Goal: Contribute content

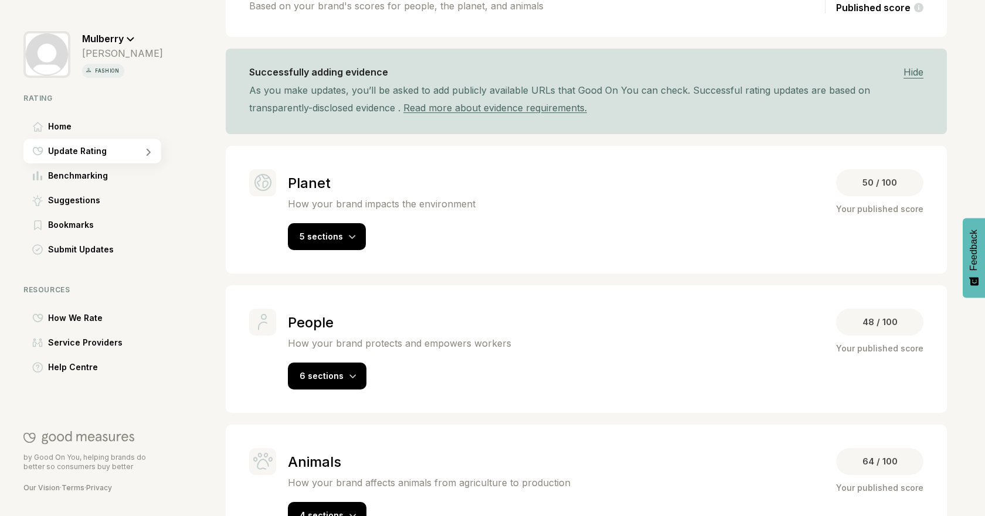
scroll to position [183, 0]
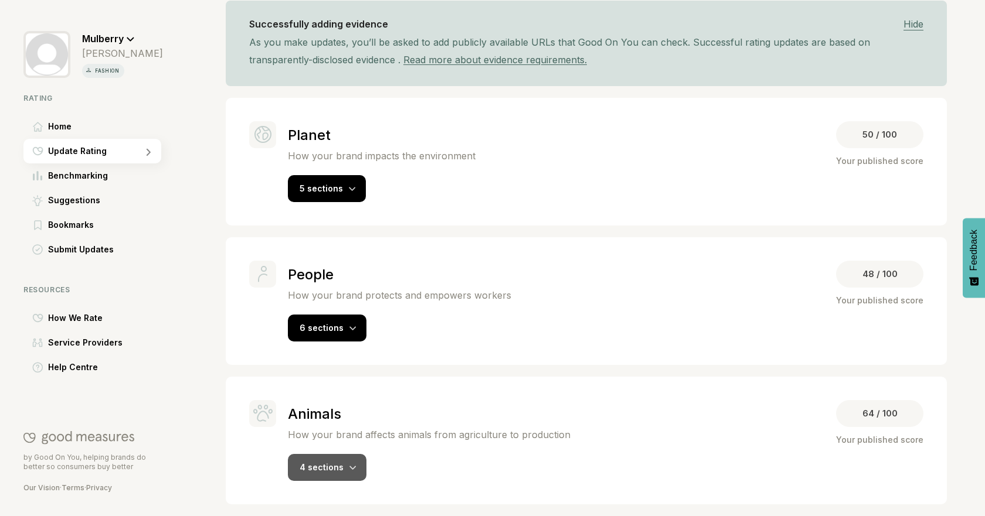
click at [330, 468] on span "4 sections" at bounding box center [321, 467] width 44 height 10
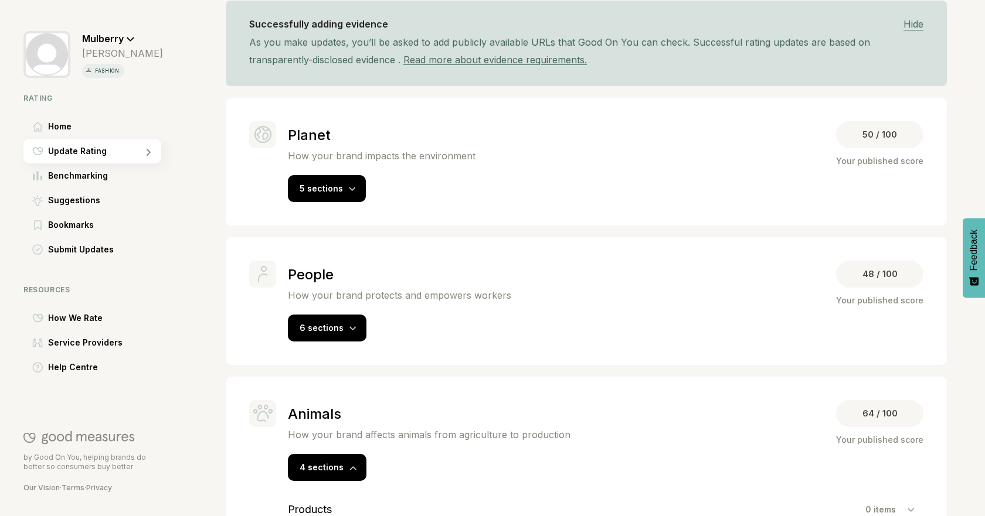
scroll to position [0, 0]
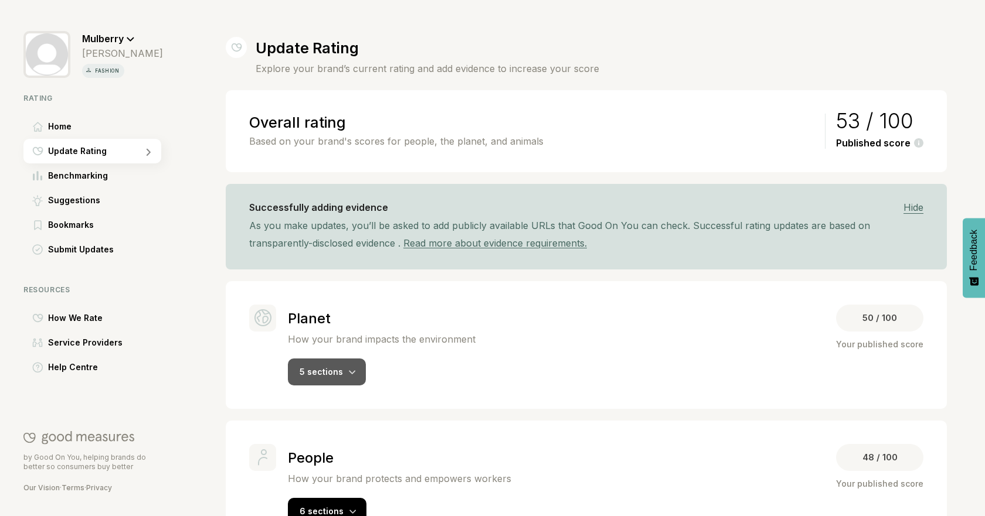
click at [344, 359] on div "5 sections" at bounding box center [327, 372] width 78 height 27
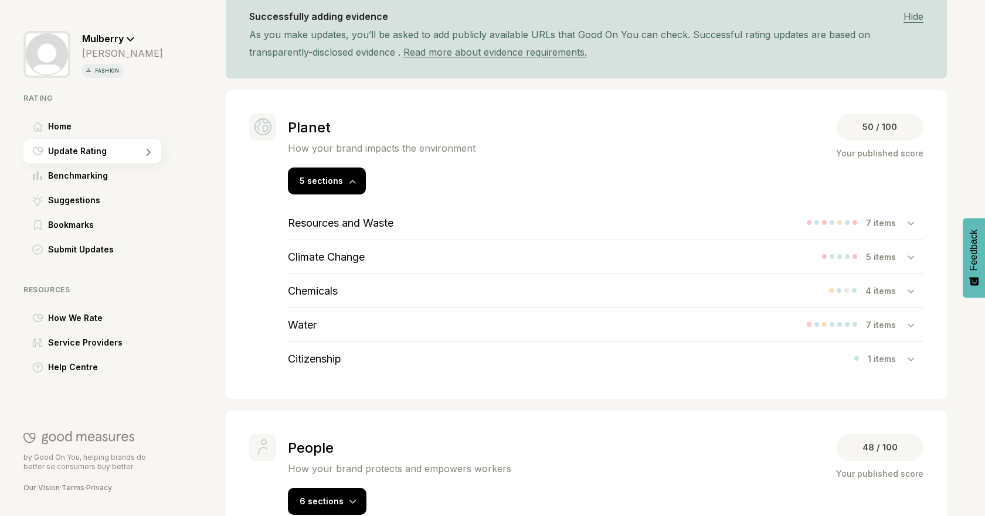
scroll to position [212, 0]
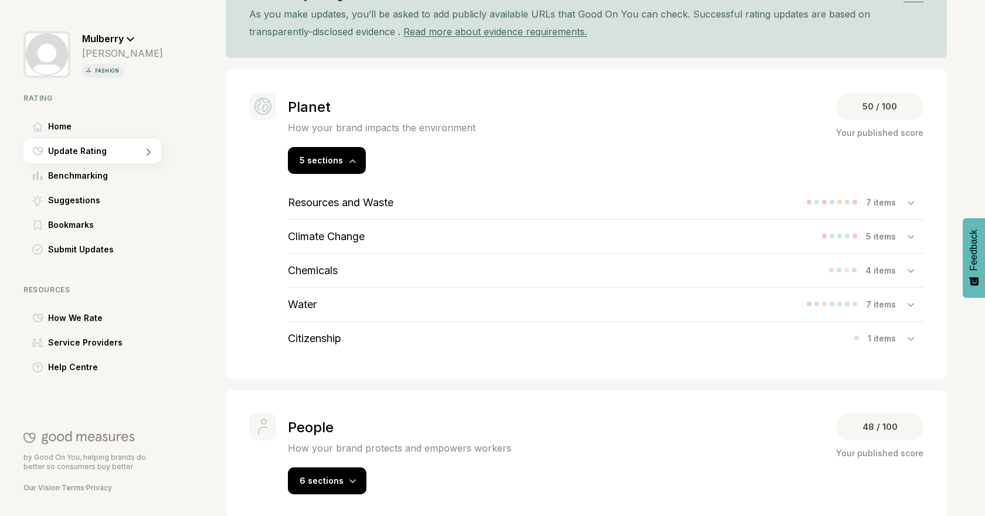
click at [386, 202] on h3 "Resources and Waste" at bounding box center [340, 202] width 105 height 12
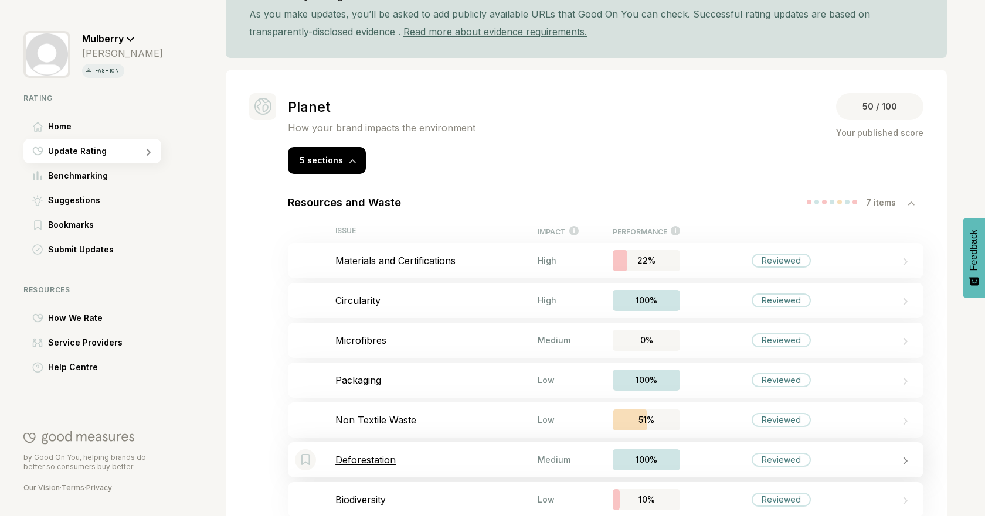
click at [380, 452] on div "Bookmark this item Deforestation Medium 100% Reviewed" at bounding box center [605, 459] width 635 height 35
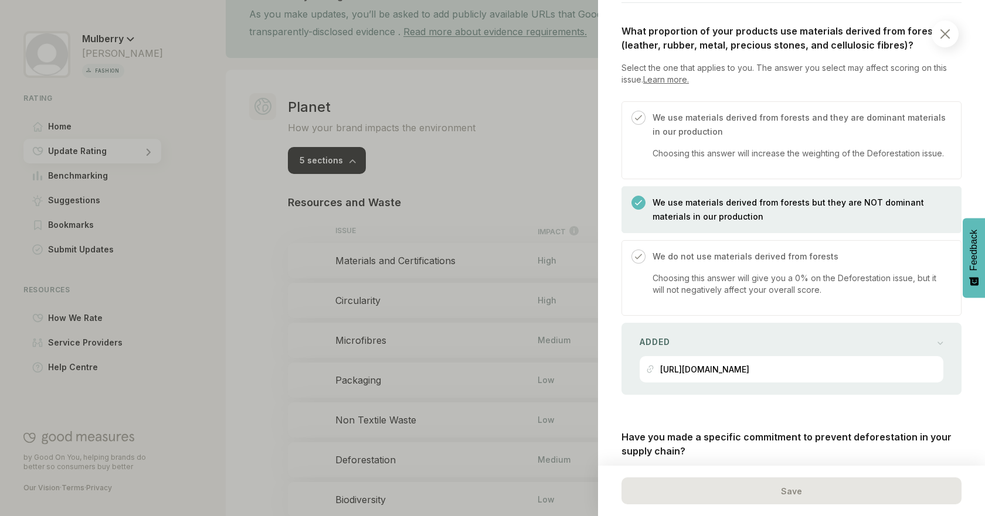
scroll to position [444, 0]
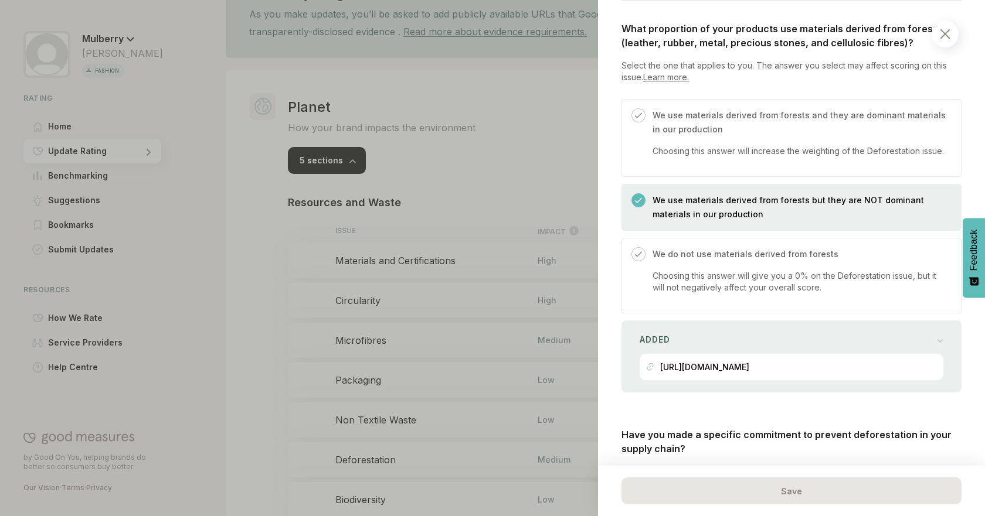
click at [794, 110] on p "We use materials derived from forests and they are dominant materials in our pr…" at bounding box center [800, 122] width 297 height 28
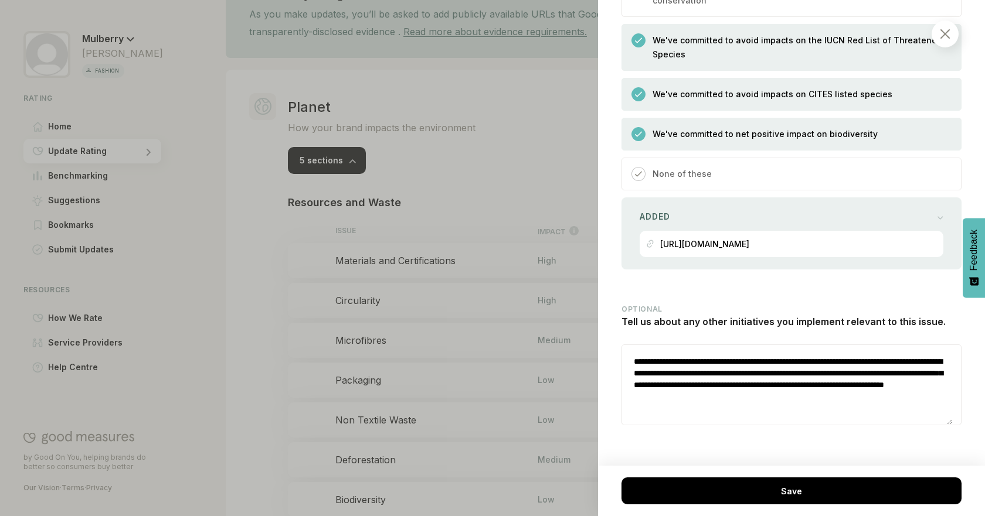
scroll to position [1635, 0]
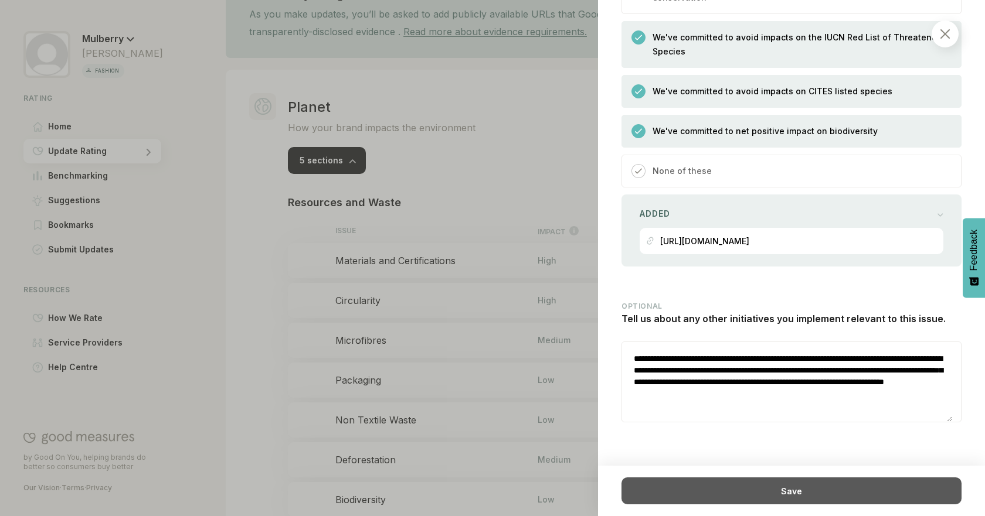
click at [859, 482] on div "Save" at bounding box center [791, 491] width 340 height 27
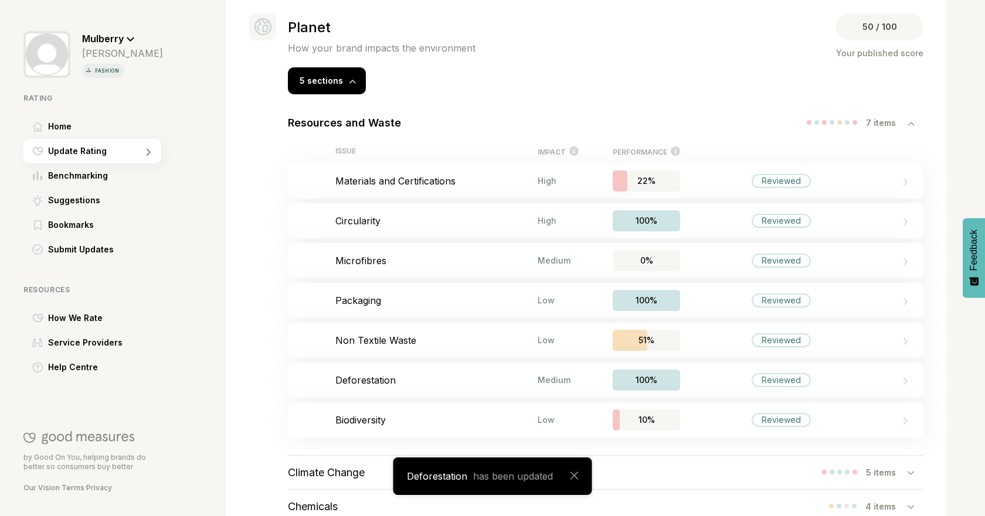
scroll to position [304, 0]
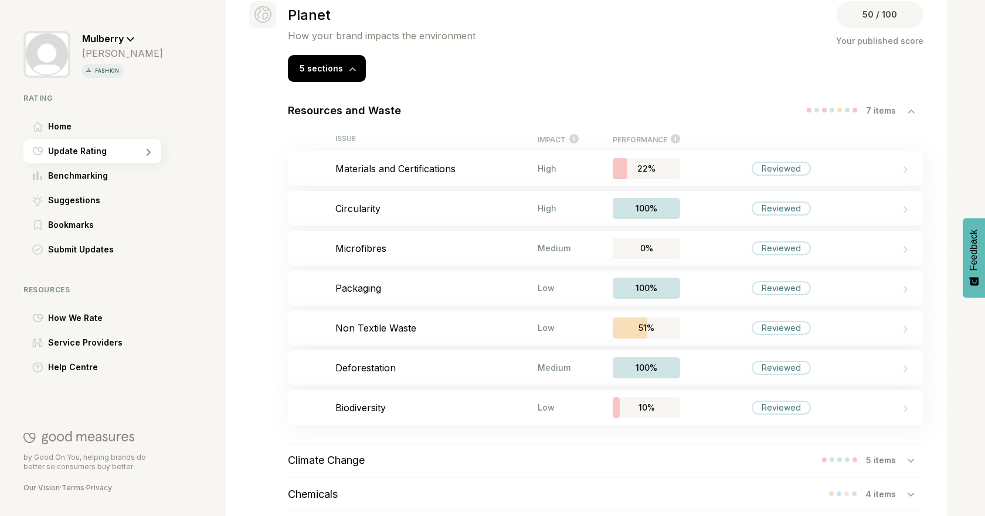
click at [813, 103] on div "Resources and Waste 7 items" at bounding box center [605, 110] width 635 height 33
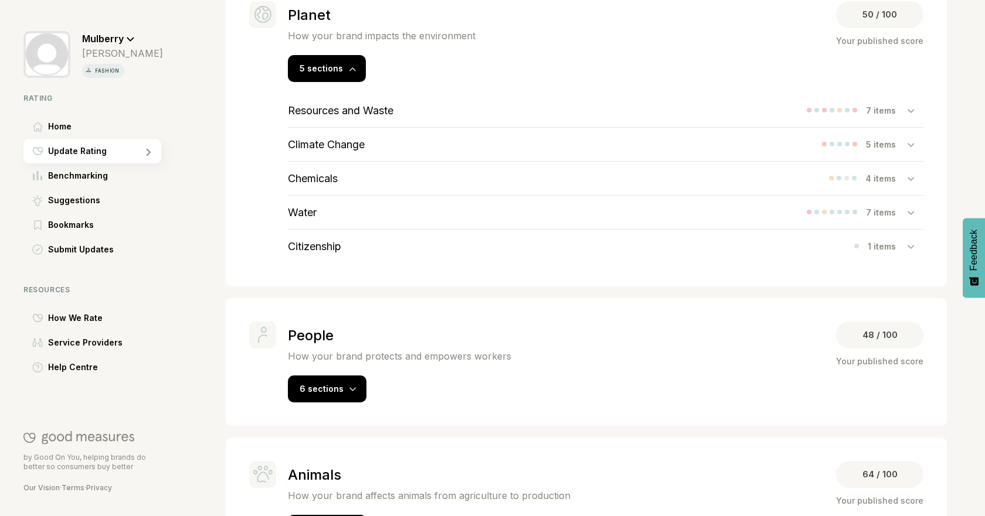
scroll to position [349, 0]
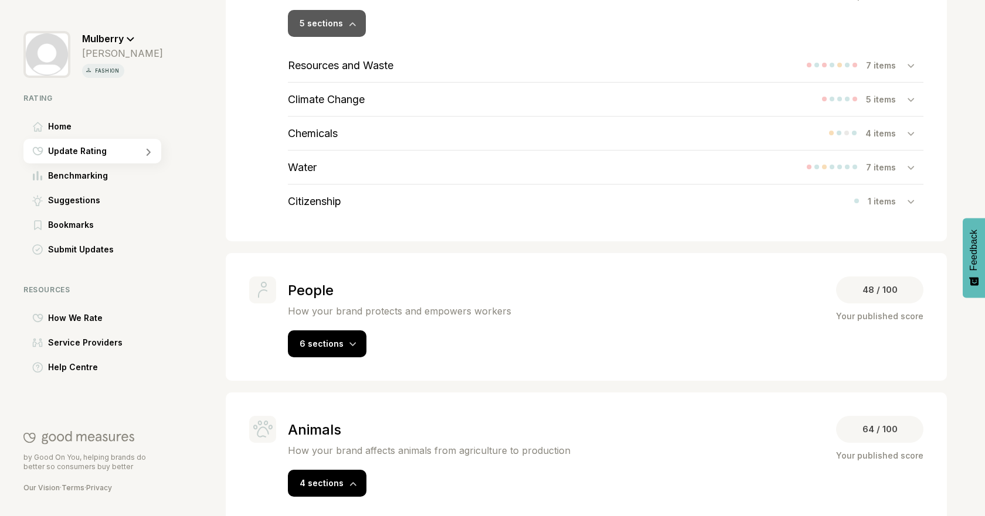
click at [335, 23] on span "5 sections" at bounding box center [320, 23] width 43 height 10
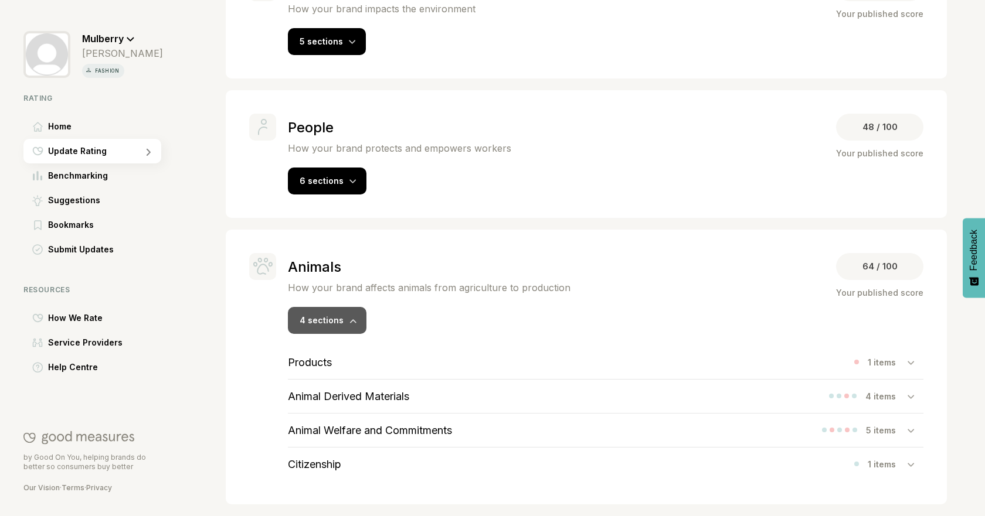
click at [330, 322] on span "4 sections" at bounding box center [321, 320] width 44 height 10
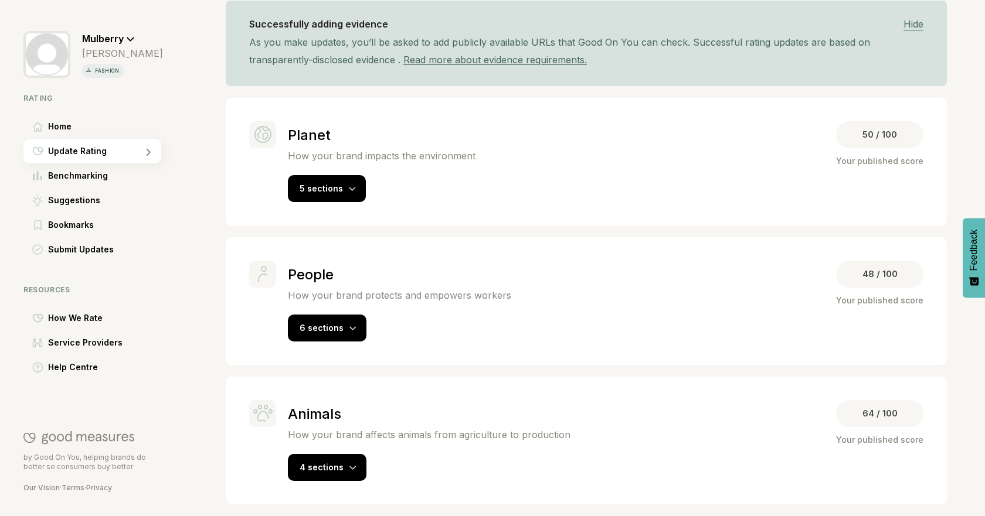
scroll to position [183, 0]
click at [316, 466] on span "4 sections" at bounding box center [321, 467] width 44 height 10
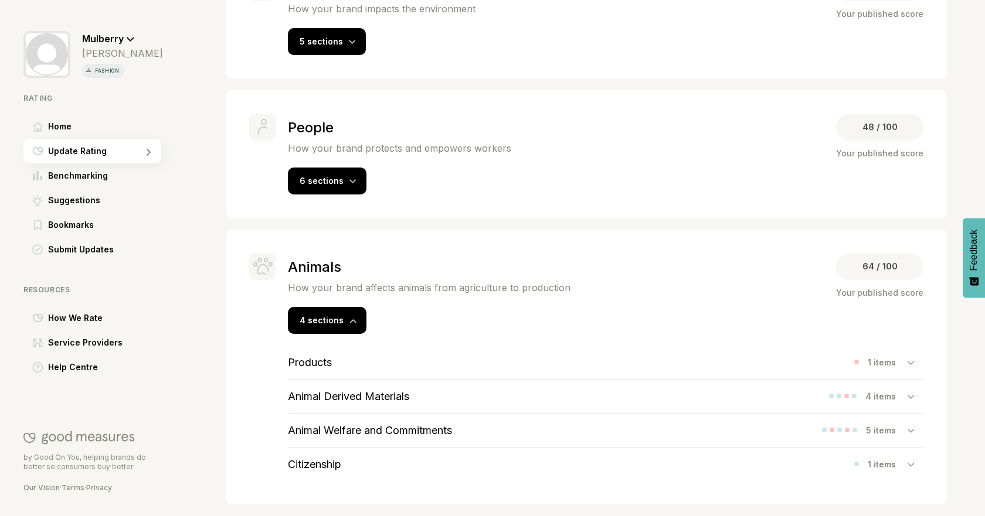
scroll to position [331, 0]
click at [397, 394] on h3 "Animal Derived Materials" at bounding box center [348, 396] width 121 height 12
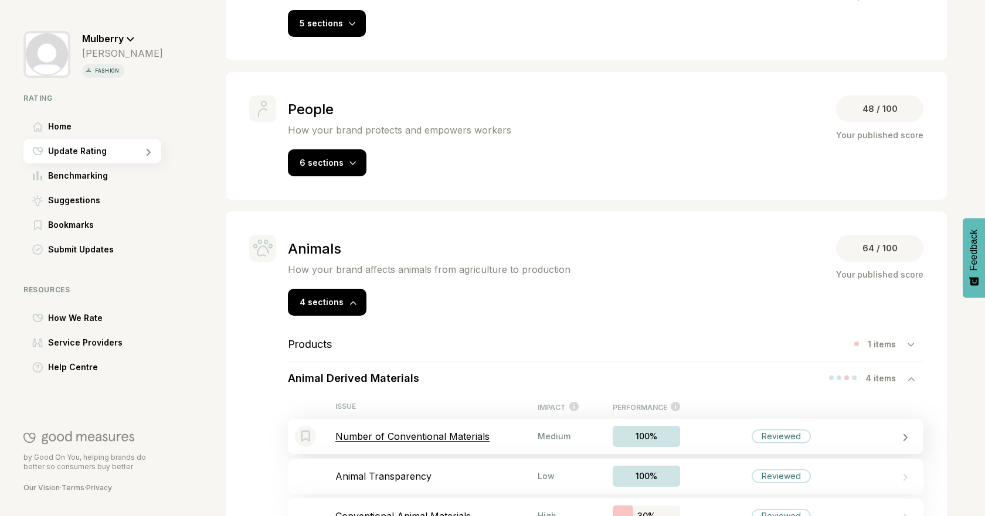
click at [417, 440] on p "Number of Conventional Materials" at bounding box center [436, 437] width 202 height 12
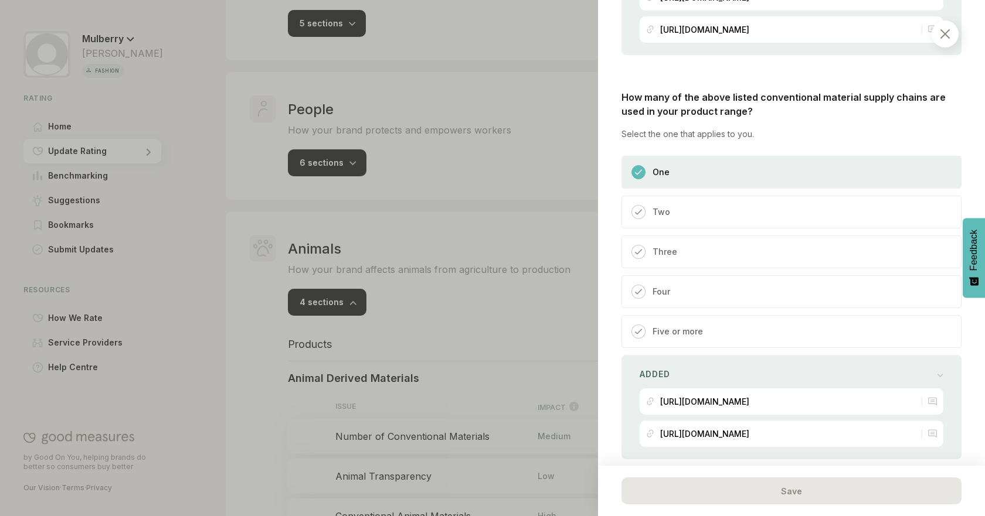
scroll to position [846, 0]
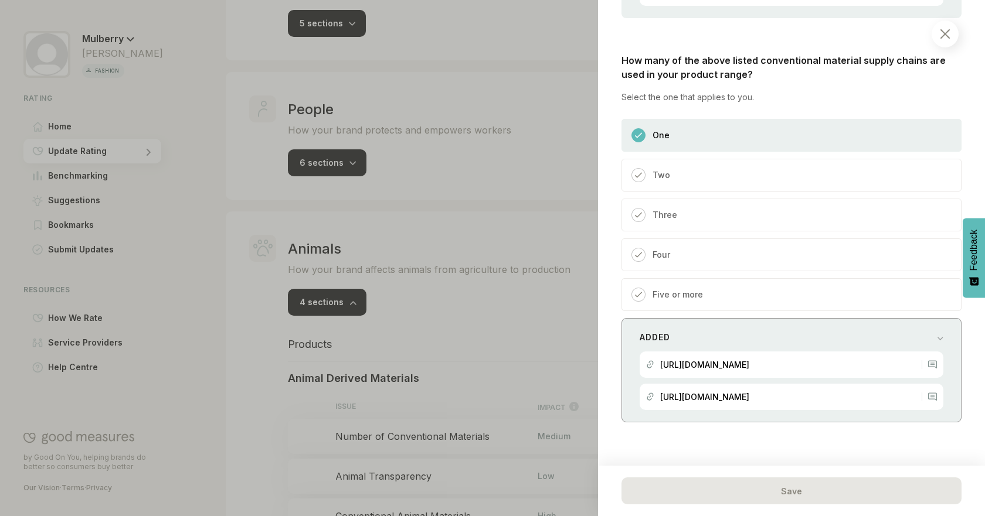
click at [939, 329] on div "Added [URL][DOMAIN_NAME] [URL][DOMAIN_NAME]" at bounding box center [791, 370] width 340 height 104
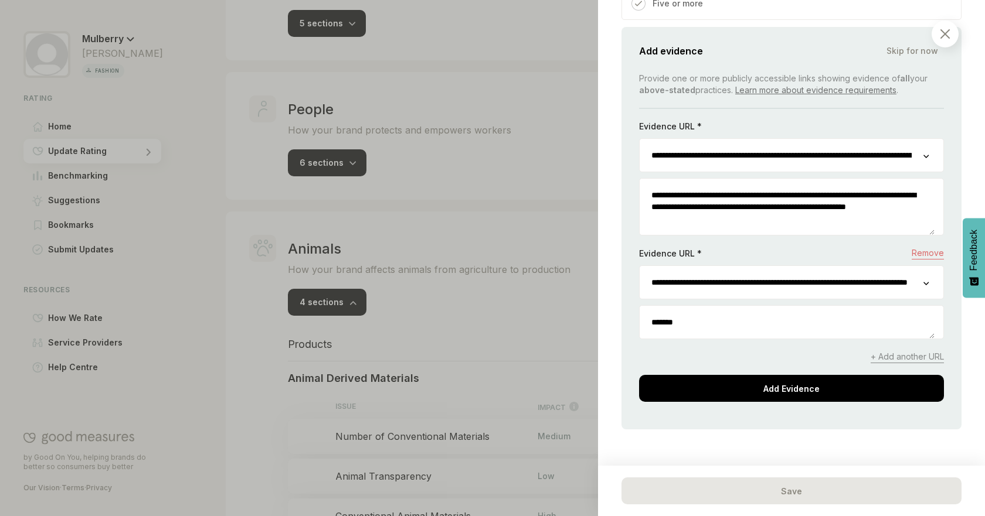
scroll to position [1145, 0]
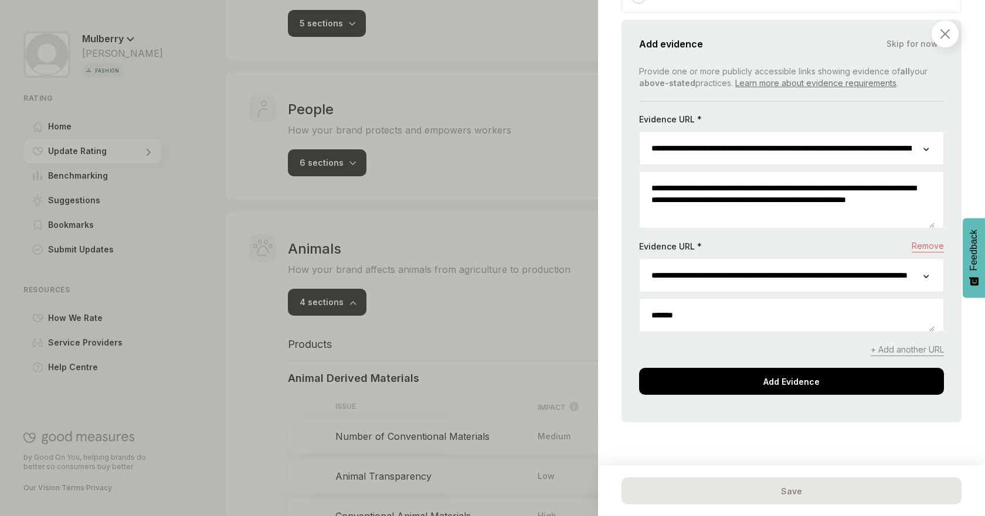
click at [790, 146] on input "**********" at bounding box center [781, 148] width 284 height 33
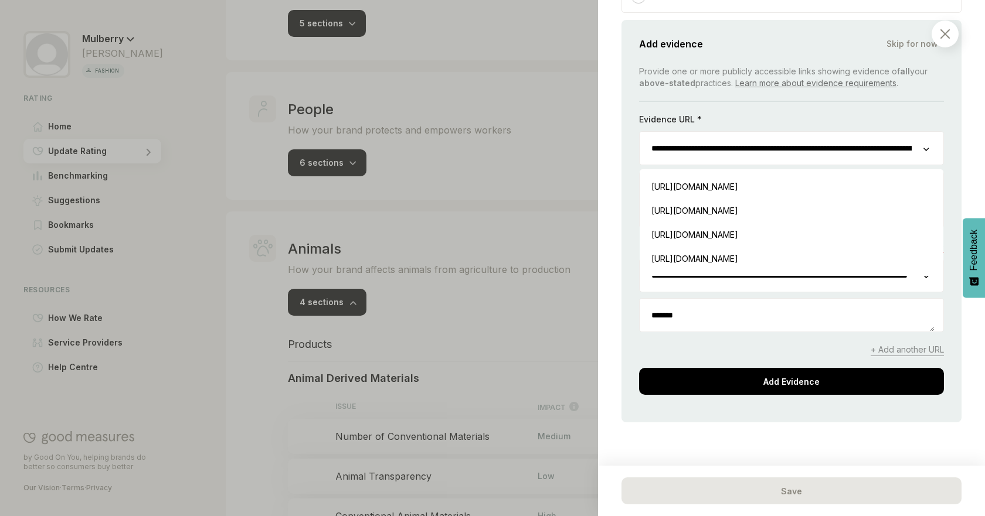
scroll to position [0, 128]
drag, startPoint x: 757, startPoint y: 134, endPoint x: 965, endPoint y: 133, distance: 208.0
click at [965, 133] on div "Animals / Animal Derived Materials Number of Conventional Materials We consider…" at bounding box center [791, 258] width 387 height 516
click at [945, 152] on div "Animals / Animal Derived Materials Number of Conventional Materials We consider…" at bounding box center [791, 258] width 387 height 516
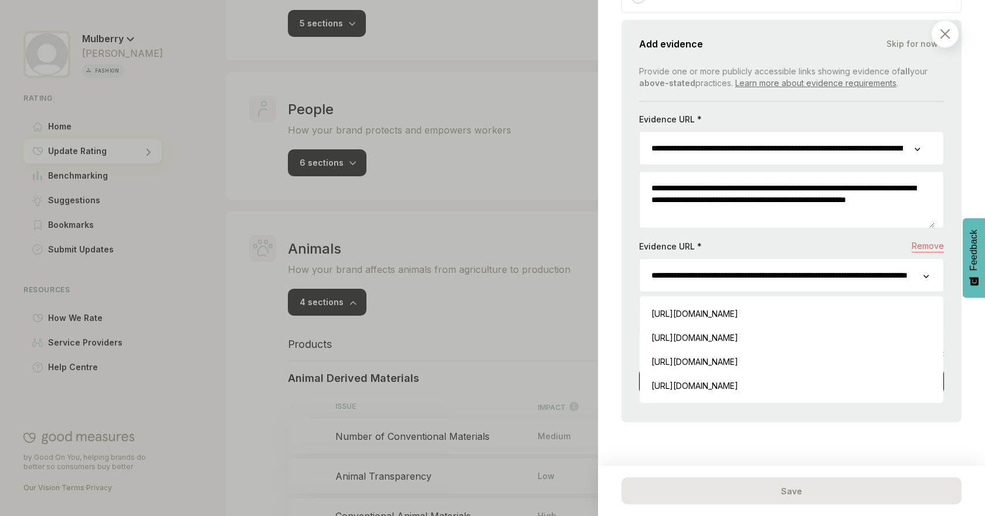
scroll to position [0, 113]
drag, startPoint x: 692, startPoint y: 267, endPoint x: 910, endPoint y: 270, distance: 217.4
click at [910, 270] on div "**********" at bounding box center [791, 275] width 305 height 34
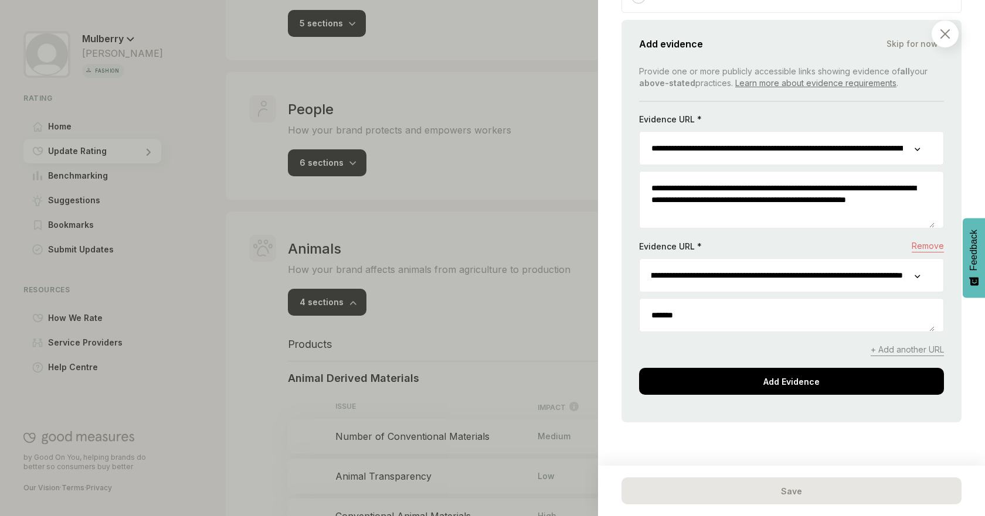
click at [946, 285] on div "Animals / Animal Derived Materials Number of Conventional Materials We consider…" at bounding box center [791, 258] width 387 height 516
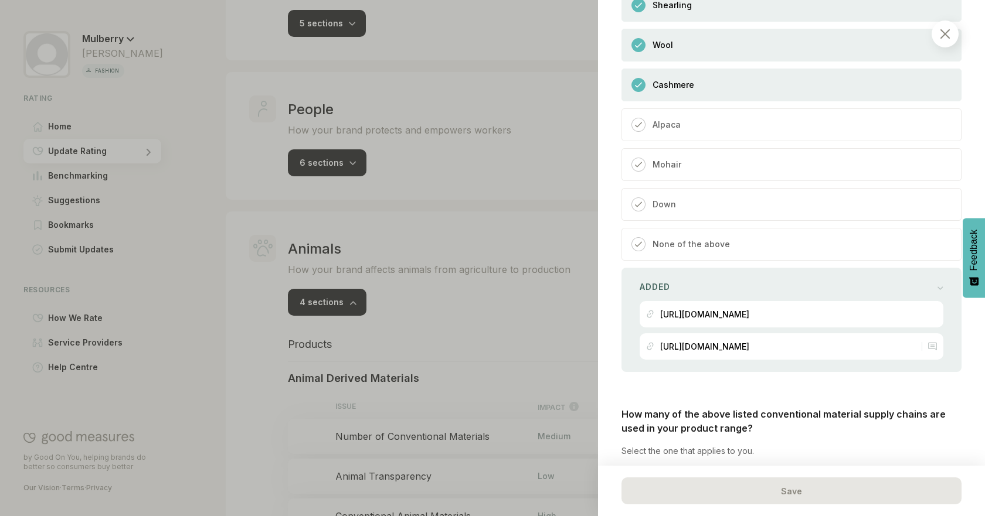
scroll to position [460, 11]
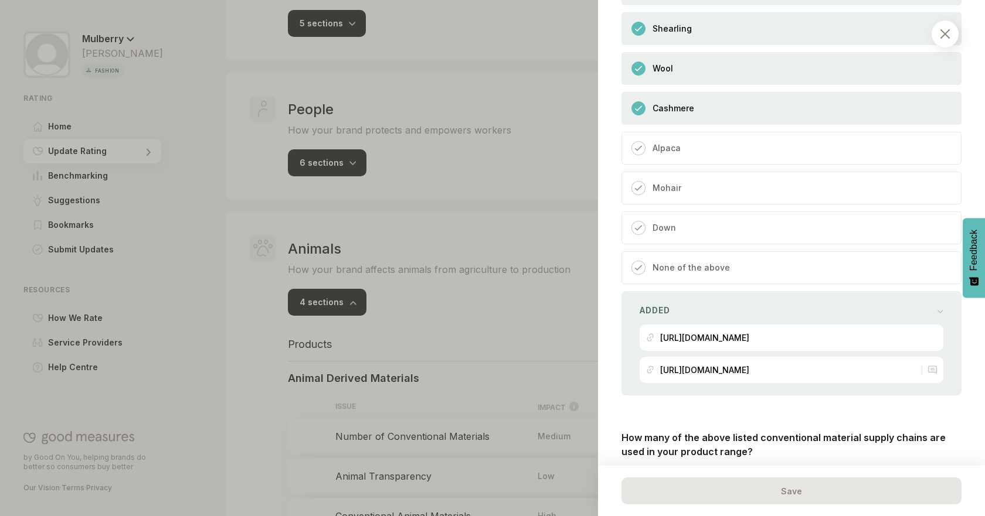
click at [946, 35] on img at bounding box center [944, 33] width 9 height 9
